Goal: Check status

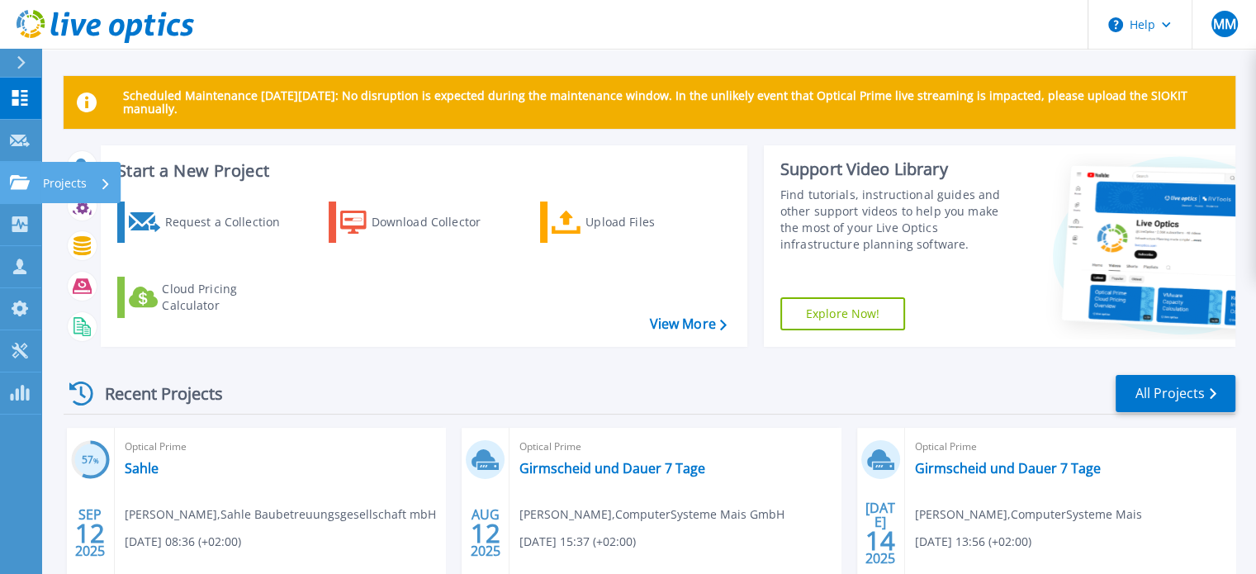
click at [15, 182] on icon at bounding box center [20, 182] width 20 height 14
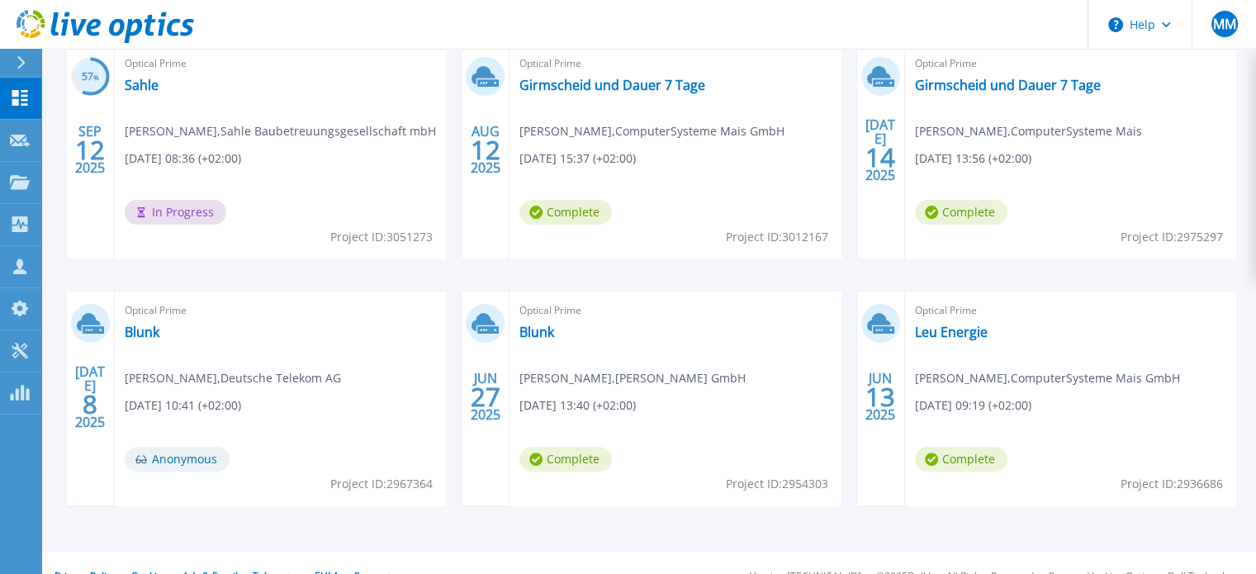
scroll to position [386, 0]
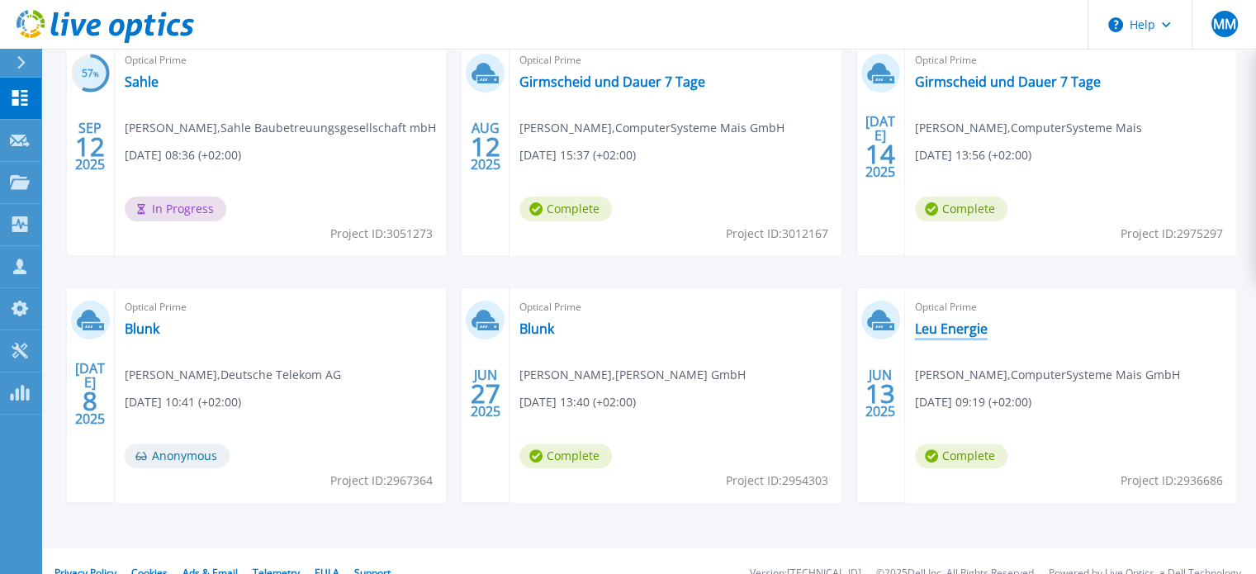
click at [959, 327] on link "Leu Energie" at bounding box center [951, 328] width 73 height 17
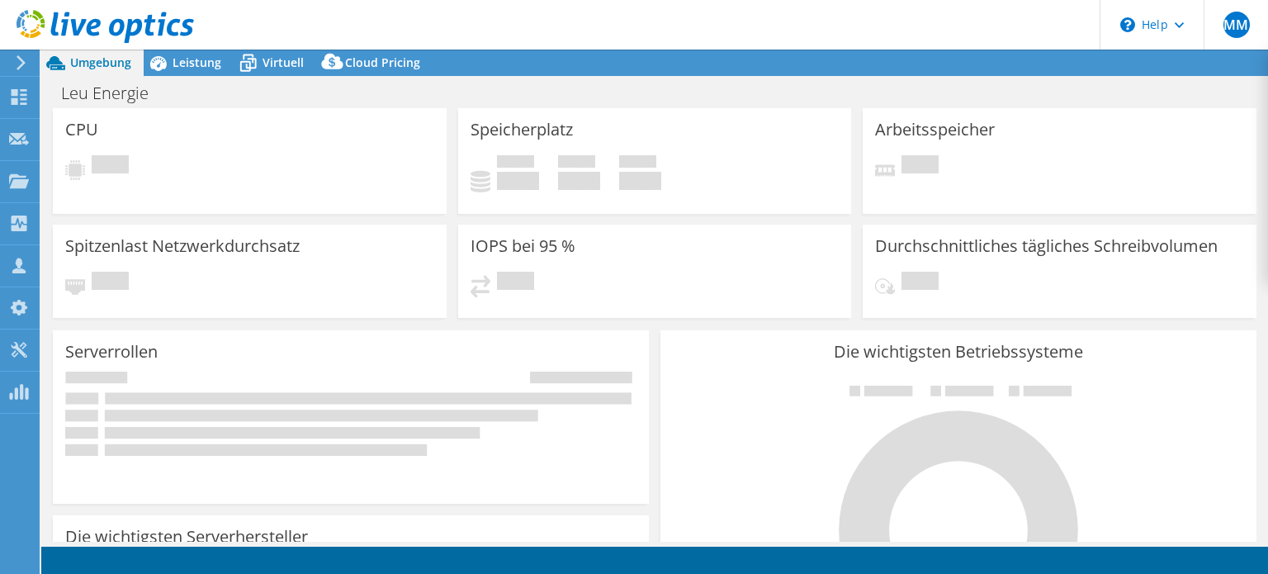
select select "USD"
select select "EUFrankfurt"
select select "EUR"
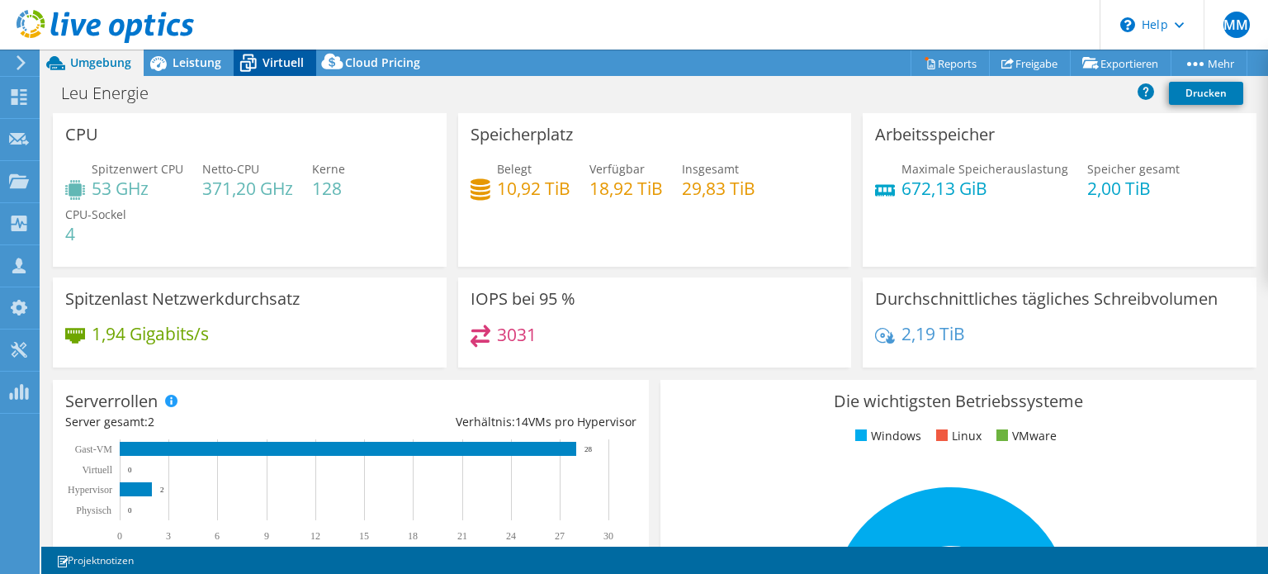
click at [284, 60] on span "Virtuell" at bounding box center [283, 62] width 41 height 16
